Goal: Browse casually

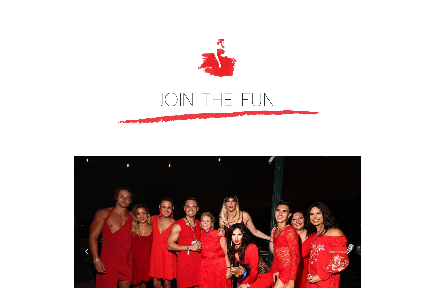
scroll to position [1676, 0]
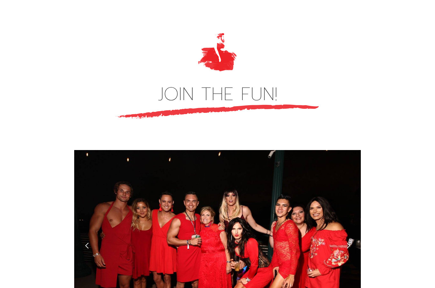
click at [85, 243] on div "previous slide" at bounding box center [87, 246] width 7 height 7
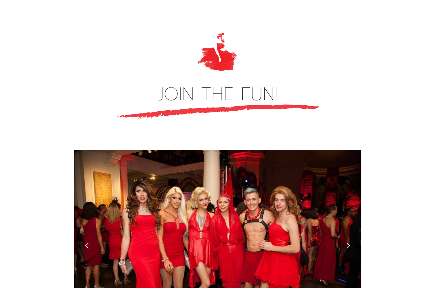
click at [350, 243] on div "next slide" at bounding box center [348, 246] width 7 height 7
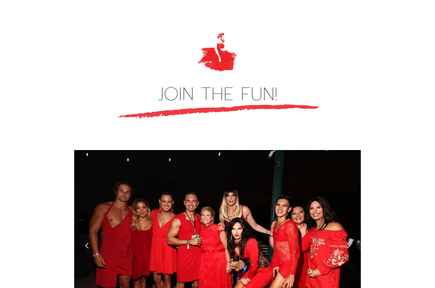
click at [352, 228] on div "next slide" at bounding box center [347, 245] width 25 height 191
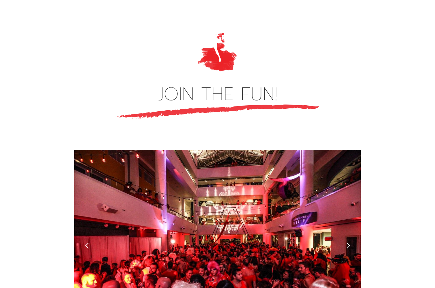
click at [325, 230] on div "2 of 6" at bounding box center [217, 245] width 286 height 191
click at [335, 219] on div "next slide" at bounding box center [347, 245] width 25 height 191
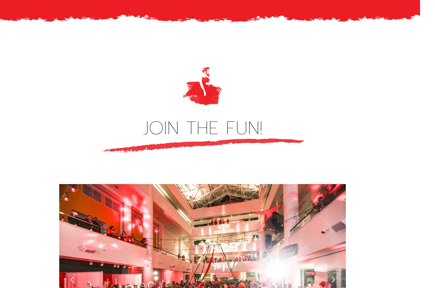
scroll to position [1715, 0]
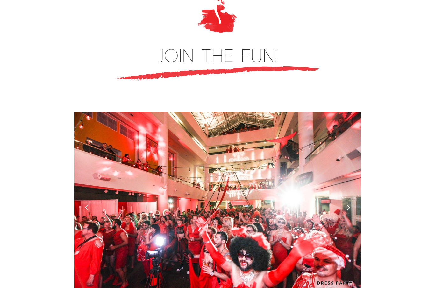
click at [344, 171] on div "next slide" at bounding box center [347, 207] width 25 height 191
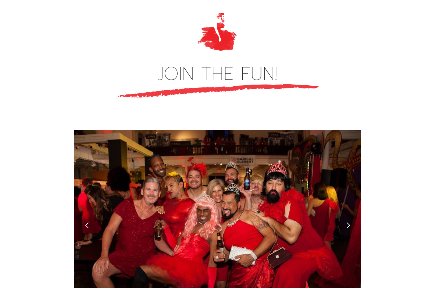
scroll to position [1696, 0]
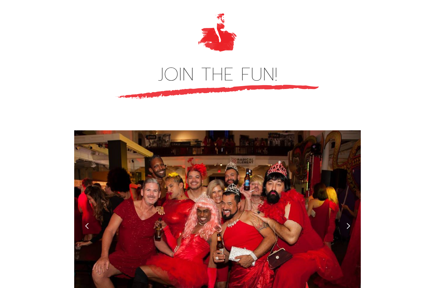
click at [337, 190] on div "next slide" at bounding box center [347, 225] width 25 height 191
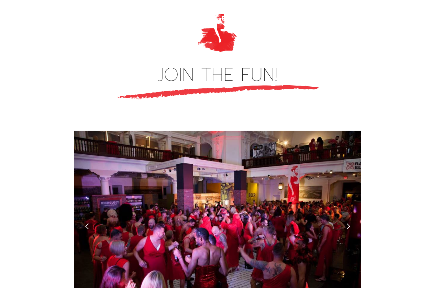
scroll to position [1690, 0]
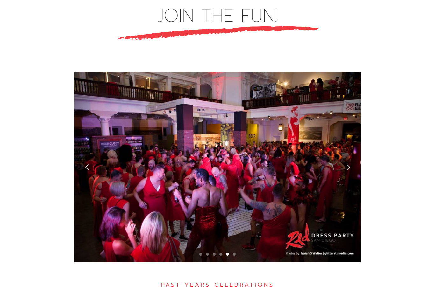
click at [86, 164] on div "previous slide" at bounding box center [87, 167] width 7 height 7
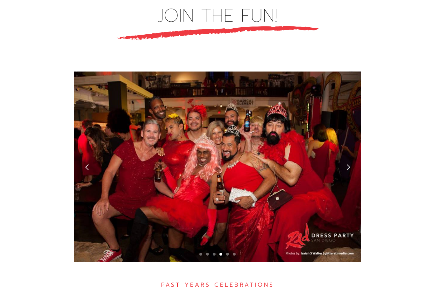
scroll to position [1768, 0]
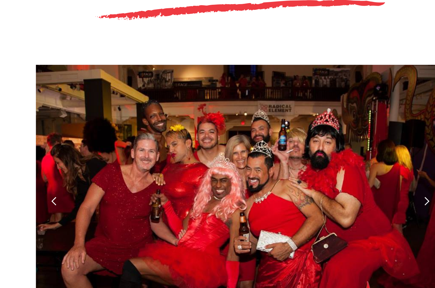
click at [335, 107] on div "next slide" at bounding box center [347, 154] width 25 height 191
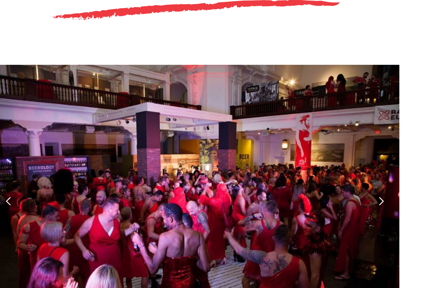
click at [345, 151] on div "next slide" at bounding box center [348, 154] width 7 height 7
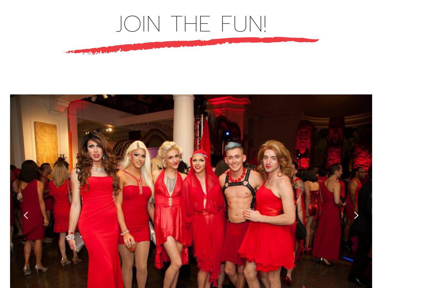
scroll to position [1751, 0]
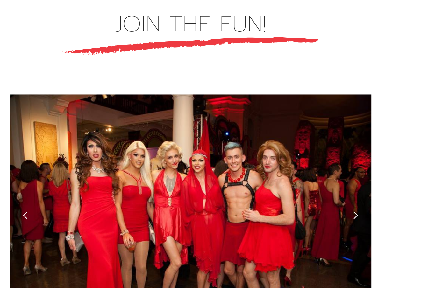
click at [84, 167] on div "previous slide" at bounding box center [87, 170] width 7 height 7
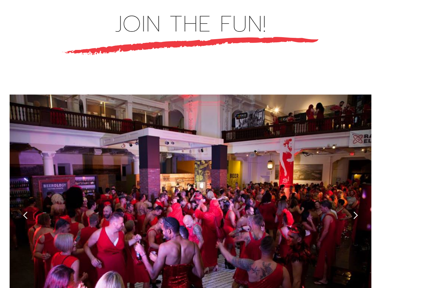
click at [335, 137] on div "next slide" at bounding box center [347, 170] width 25 height 191
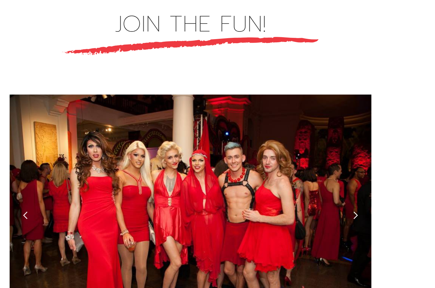
click at [345, 167] on div "next slide" at bounding box center [348, 170] width 7 height 7
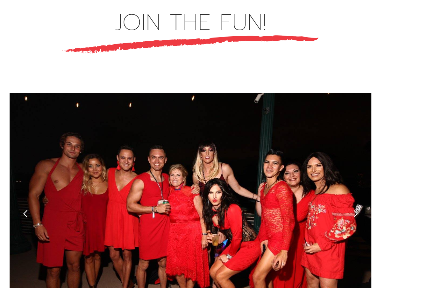
scroll to position [1753, 0]
